Goal: Task Accomplishment & Management: Use online tool/utility

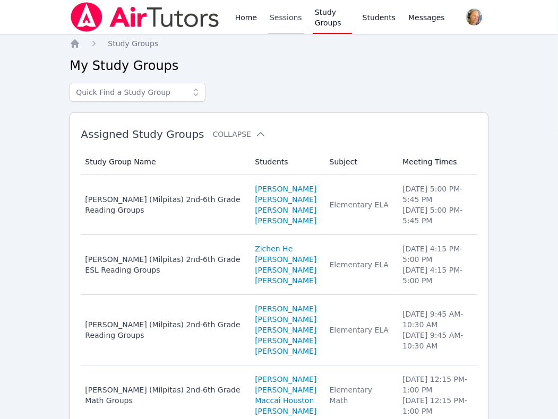
click at [279, 17] on link "Sessions" at bounding box center [285, 17] width 37 height 34
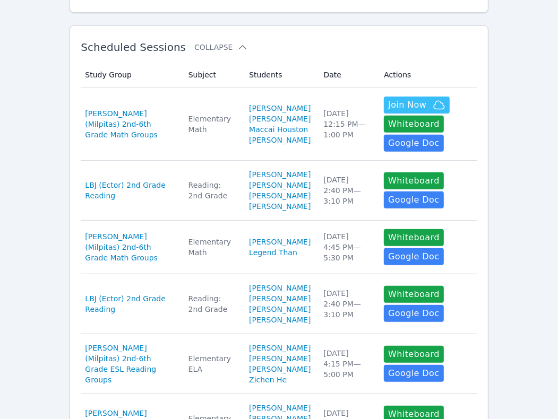
scroll to position [133, 0]
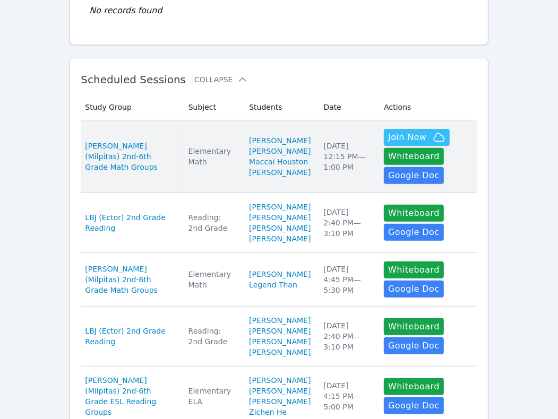
click at [328, 179] on td "Date Wed Oct 15 12:15 PM — 1:00 PM" at bounding box center [347, 156] width 60 height 73
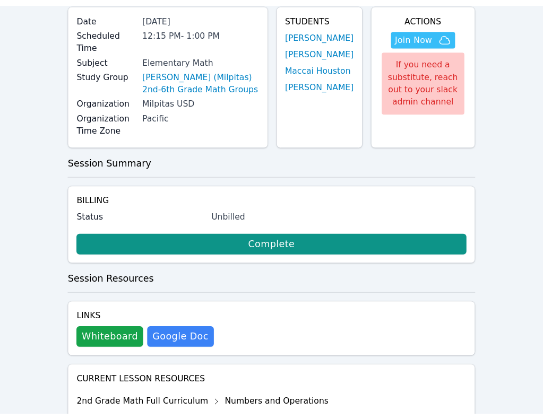
scroll to position [85, 0]
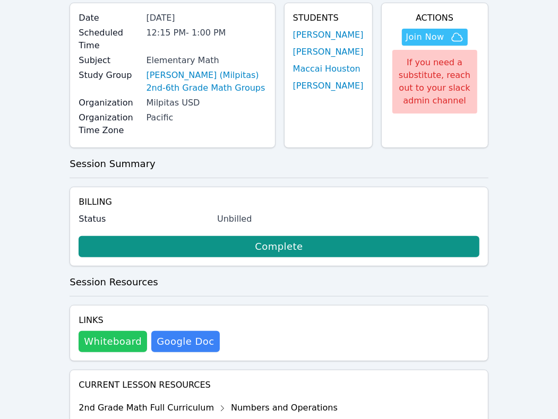
click at [109, 343] on button "Whiteboard" at bounding box center [113, 341] width 68 height 21
click at [434, 34] on span "Join Now" at bounding box center [425, 37] width 38 height 13
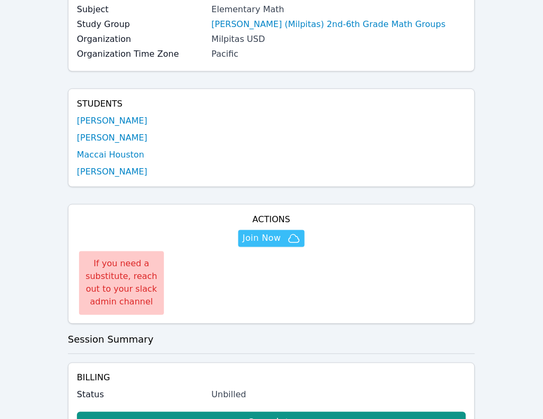
scroll to position [0, 0]
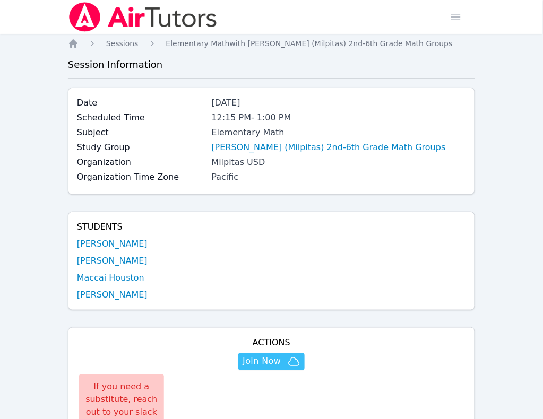
click at [0, 0] on link "Study Groups" at bounding box center [0, 0] width 0 height 0
